Goal: Task Accomplishment & Management: Manage account settings

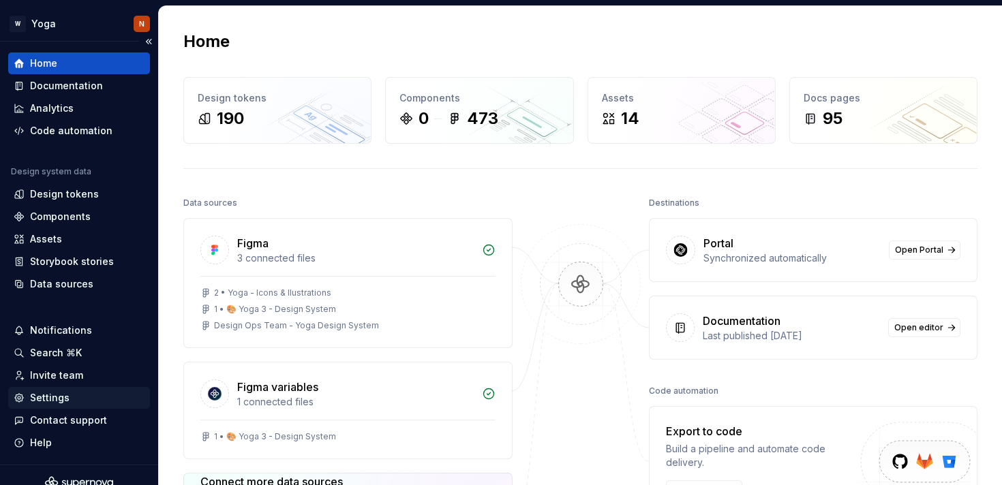
click at [74, 400] on div "Settings" at bounding box center [79, 398] width 131 height 14
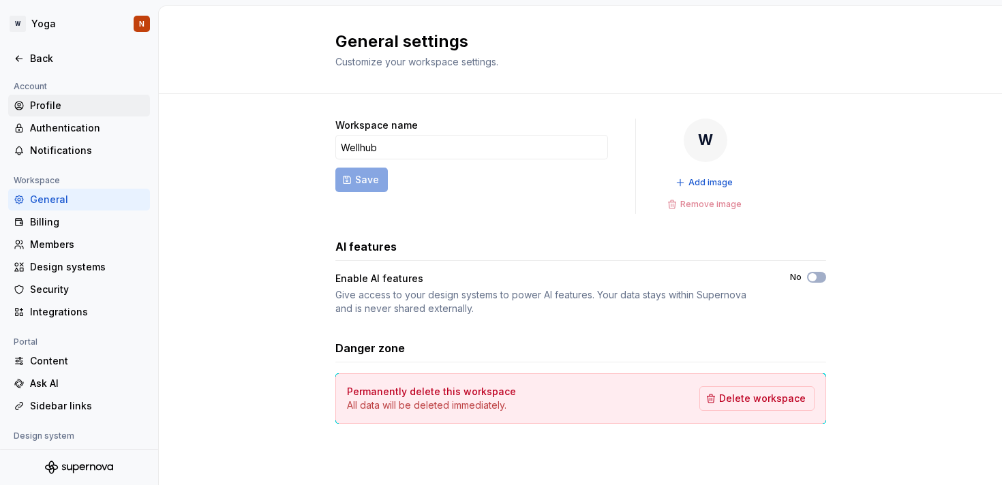
click at [68, 106] on div "Profile" at bounding box center [87, 106] width 115 height 14
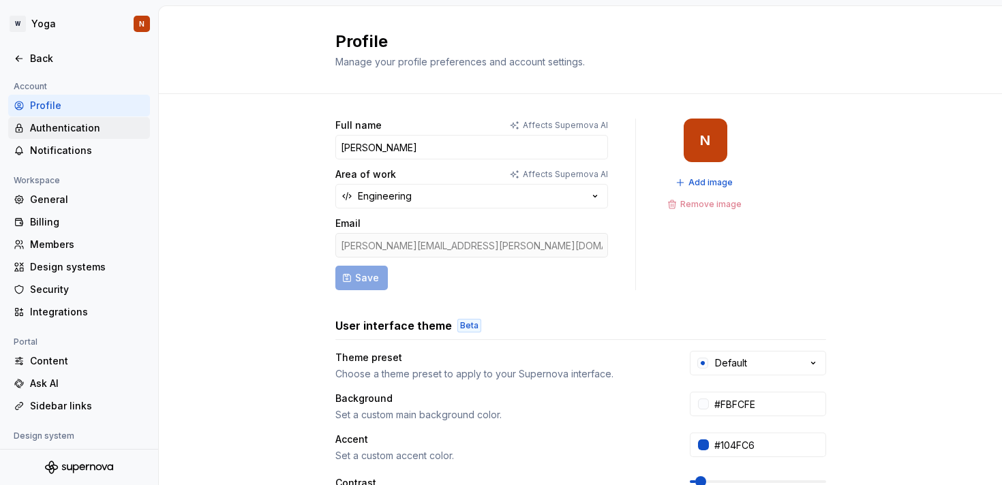
click at [76, 128] on div "Authentication" at bounding box center [87, 128] width 115 height 14
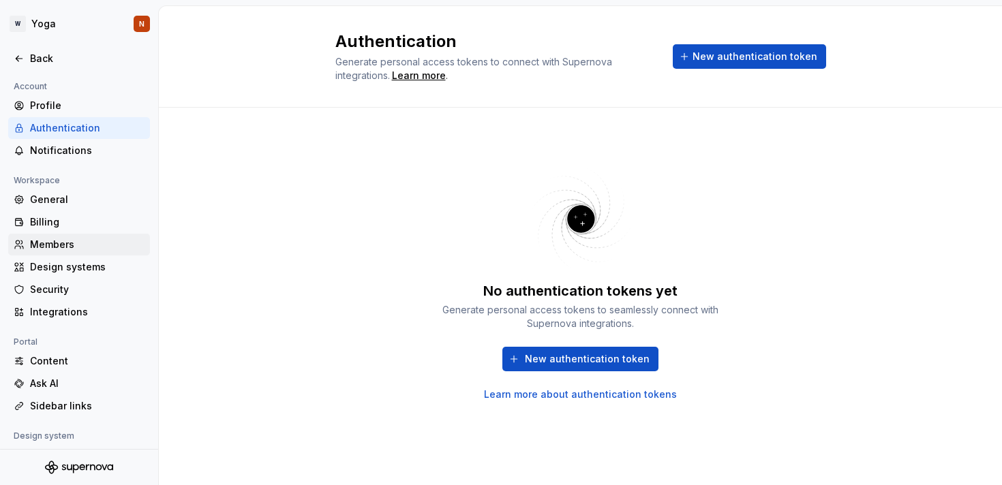
click at [52, 247] on div "Members" at bounding box center [87, 245] width 115 height 14
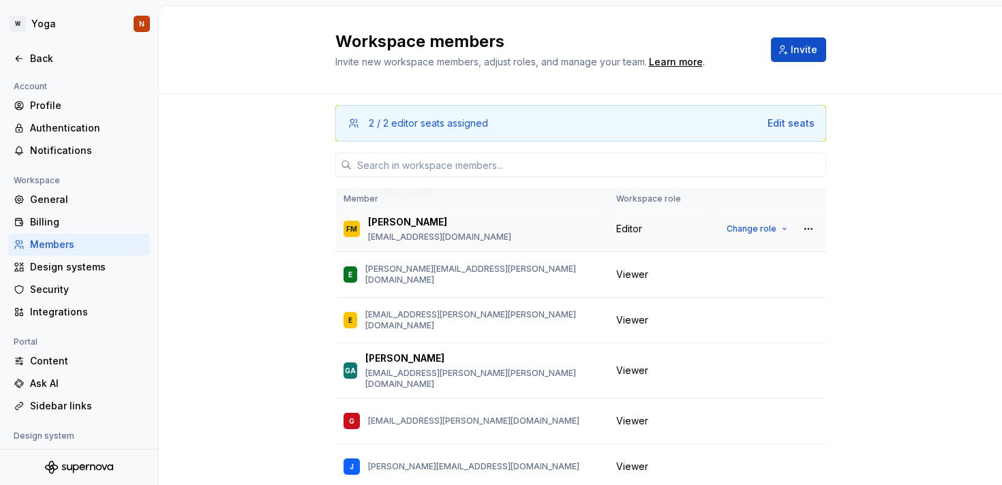
scroll to position [61, 0]
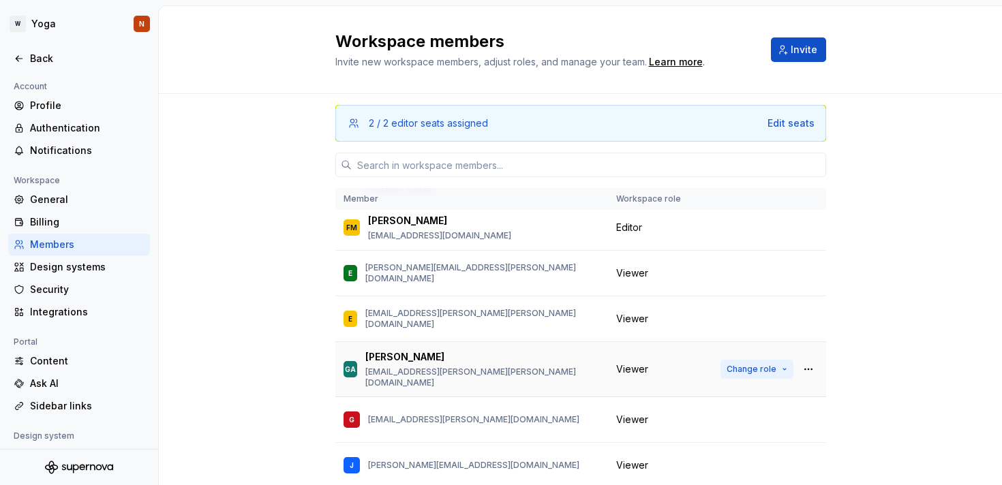
click at [755, 364] on span "Change role" at bounding box center [752, 369] width 50 height 11
click at [858, 355] on div "2 / 2 editor seats assigned Edit seats Member Workspace role N natalio [EMAIL_A…" at bounding box center [580, 333] width 843 height 479
click at [807, 360] on button "button" at bounding box center [808, 369] width 19 height 19
click at [888, 325] on div "2 / 2 editor seats assigned Edit seats Member Workspace role N natalio [EMAIL_A…" at bounding box center [580, 333] width 843 height 479
click at [772, 364] on span "Change role" at bounding box center [752, 369] width 50 height 11
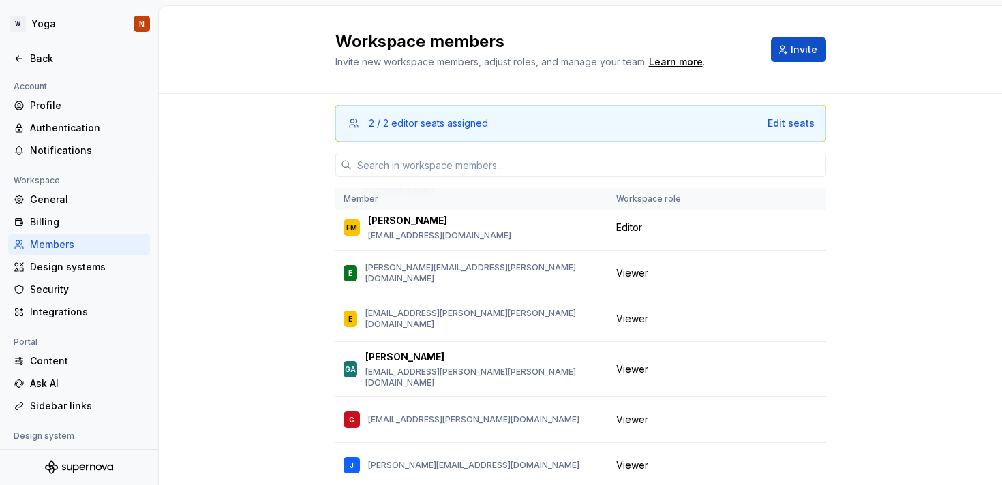
click at [938, 245] on div "2 / 2 editor seats assigned Edit seats Member Workspace role N natalio [EMAIL_A…" at bounding box center [580, 333] width 843 height 479
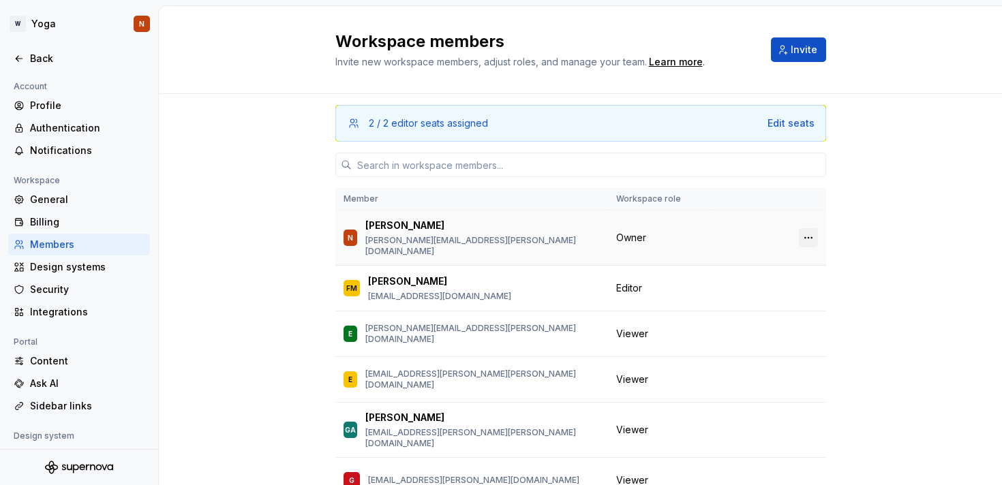
click at [807, 235] on button "button" at bounding box center [808, 237] width 19 height 19
click at [740, 258] on div "Transfer ownership" at bounding box center [713, 260] width 94 height 14
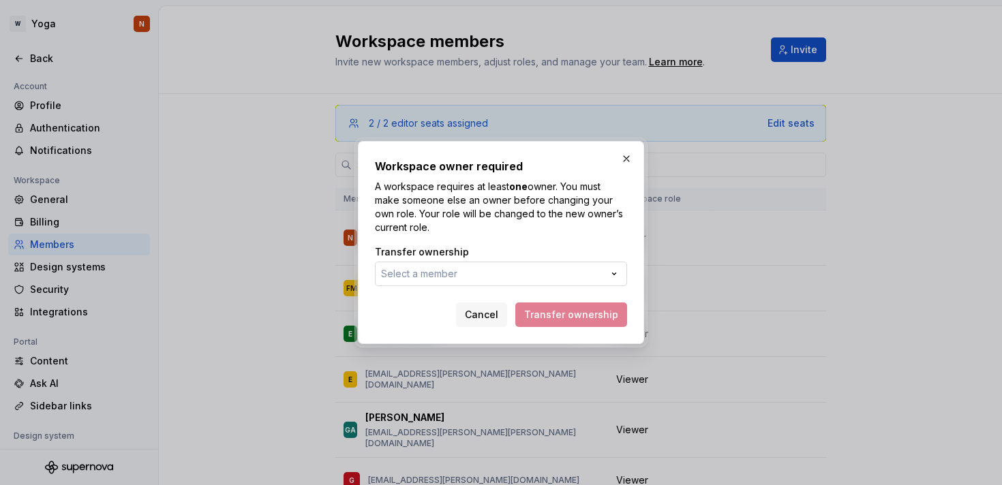
click at [490, 285] on button "Select a member" at bounding box center [501, 274] width 252 height 25
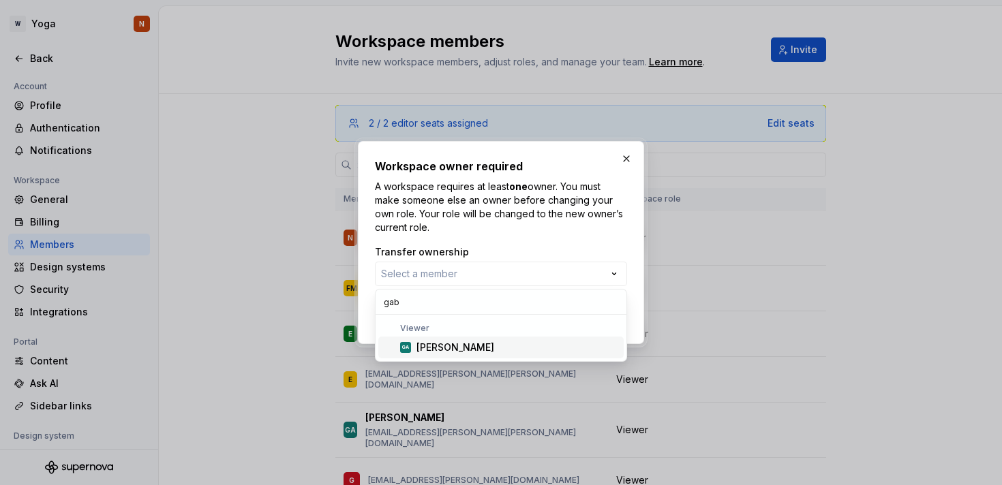
type input "gab"
click at [477, 344] on div "[PERSON_NAME]" at bounding box center [518, 348] width 202 height 14
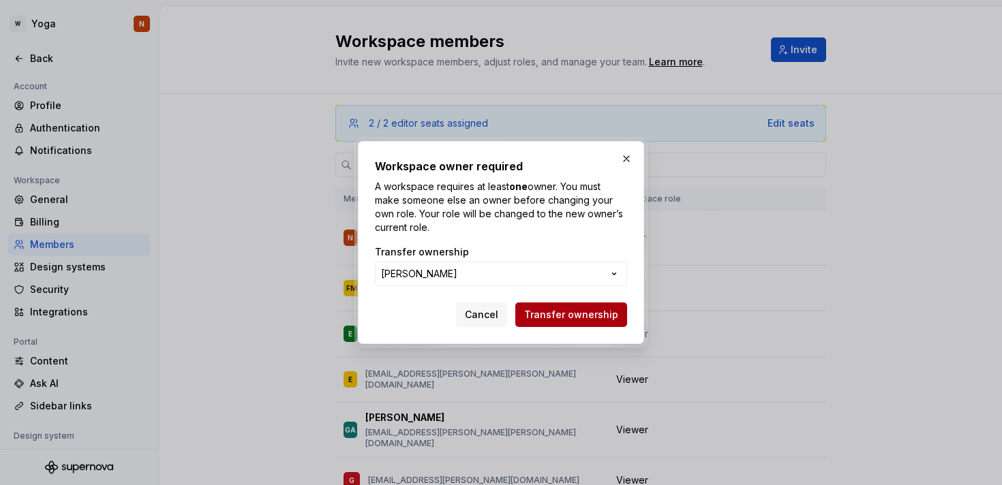
click at [561, 310] on span "Transfer ownership" at bounding box center [571, 315] width 94 height 14
